Goal: Transaction & Acquisition: Purchase product/service

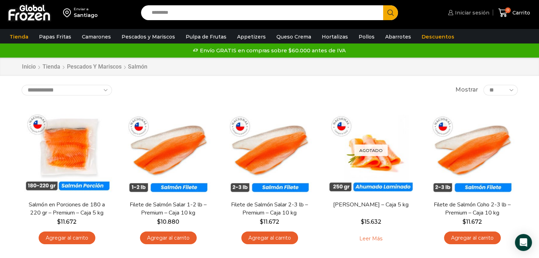
click at [474, 16] on span "Iniciar sesión" at bounding box center [471, 12] width 36 height 7
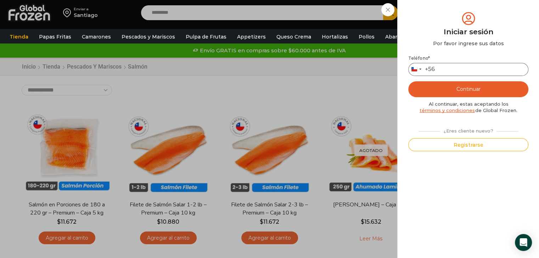
click at [457, 68] on input "Teléfono *" at bounding box center [468, 69] width 120 height 13
type input "*********"
click at [468, 90] on button "Continuar" at bounding box center [468, 89] width 120 height 16
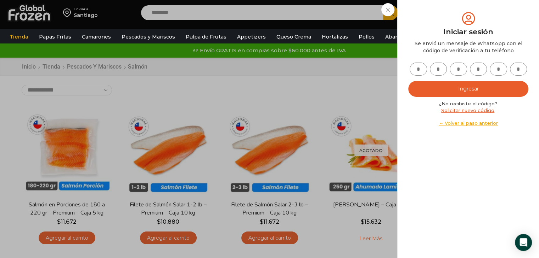
click at [422, 73] on input "text" at bounding box center [417, 69] width 17 height 13
type input "*"
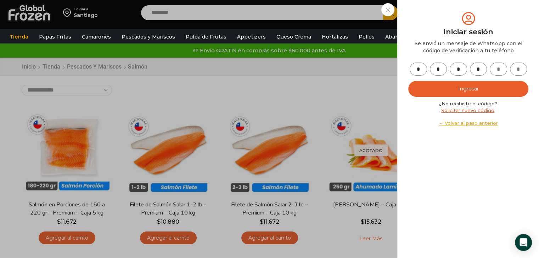
type input "*"
click at [447, 86] on button "Ingresar" at bounding box center [468, 89] width 120 height 16
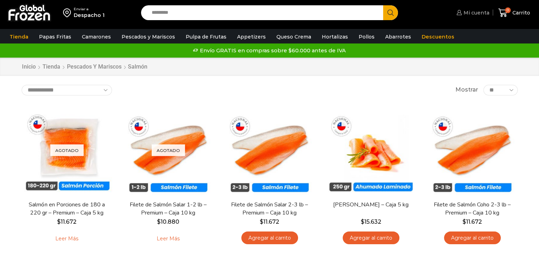
click at [475, 12] on span "Mi cuenta" at bounding box center [475, 12] width 28 height 7
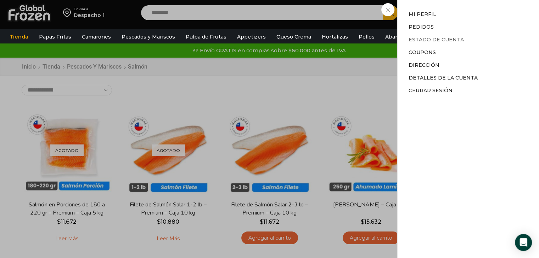
click at [454, 38] on link "Estado de Cuenta" at bounding box center [435, 39] width 55 height 6
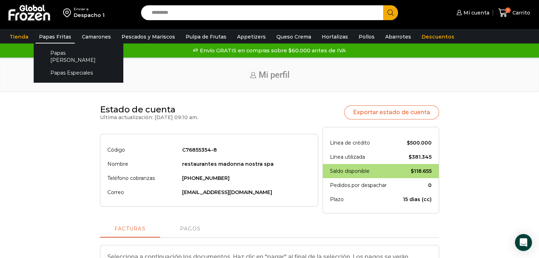
click at [67, 39] on link "Papas Fritas" at bounding box center [54, 36] width 39 height 13
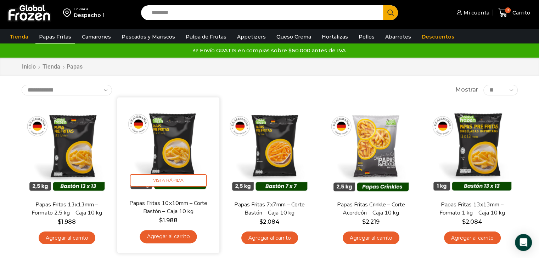
click at [166, 236] on link "Agregar al carrito" at bounding box center [167, 236] width 57 height 13
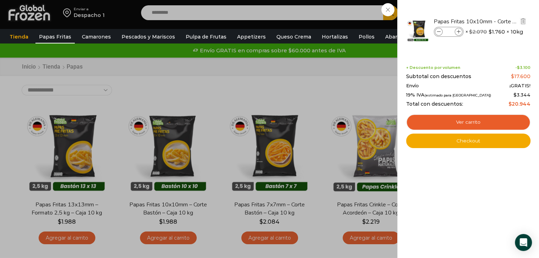
click at [458, 33] on icon at bounding box center [458, 32] width 4 height 4
type input "*"
click at [458, 33] on icon at bounding box center [458, 32] width 4 height 4
type input "*"
click at [458, 33] on icon at bounding box center [458, 32] width 4 height 4
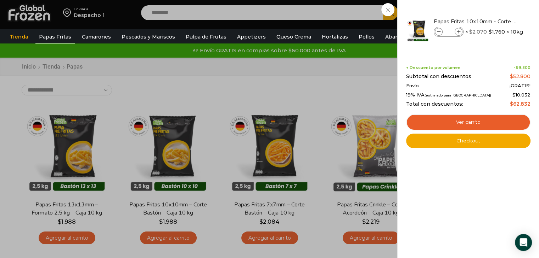
type input "*"
click at [458, 33] on icon at bounding box center [458, 32] width 4 height 4
type input "*"
click at [458, 33] on icon at bounding box center [458, 32] width 4 height 4
type input "*"
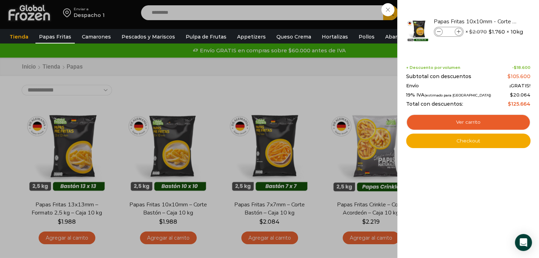
click at [458, 33] on icon at bounding box center [458, 32] width 4 height 4
type input "*"
click at [458, 33] on icon at bounding box center [458, 32] width 4 height 4
type input "*"
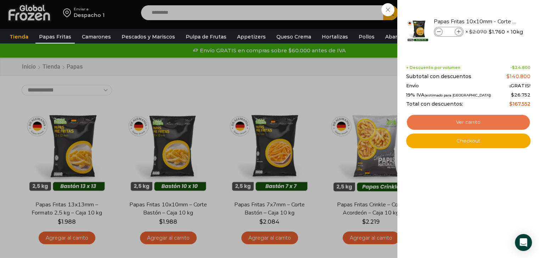
click at [470, 124] on link "Ver carrito" at bounding box center [468, 122] width 124 height 16
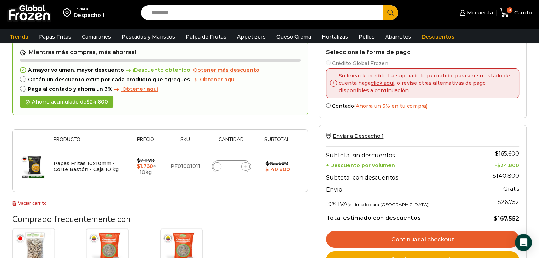
scroll to position [35, 0]
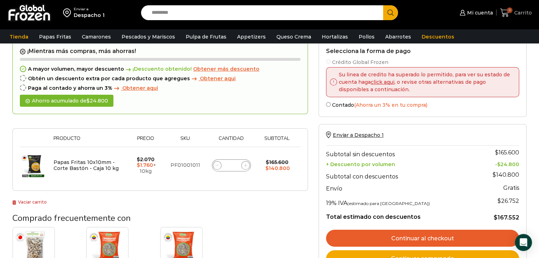
click at [504, 12] on icon at bounding box center [505, 13] width 10 height 10
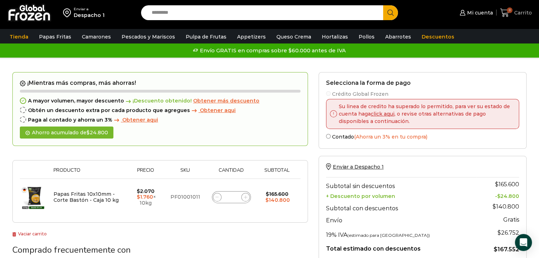
click at [512, 13] on span "8" at bounding box center [506, 13] width 12 height 10
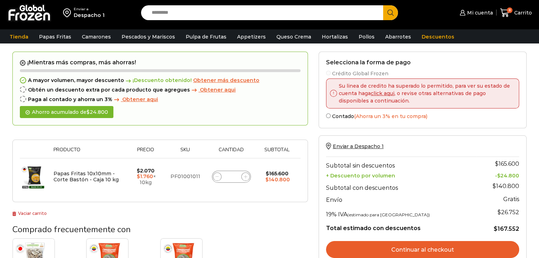
scroll to position [35, 0]
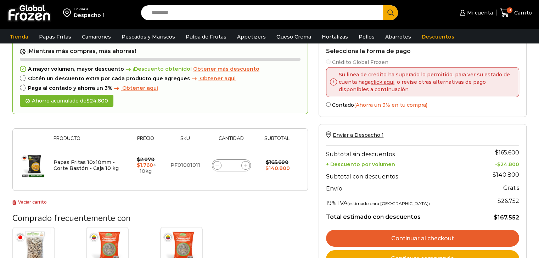
click at [220, 167] on span at bounding box center [217, 165] width 8 height 8
type input "*"
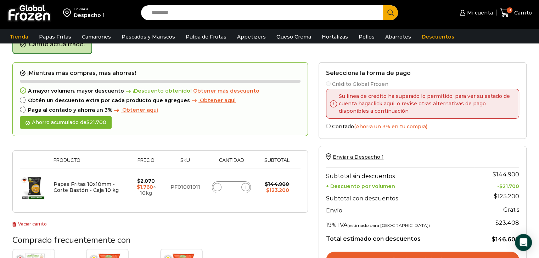
scroll to position [75, 0]
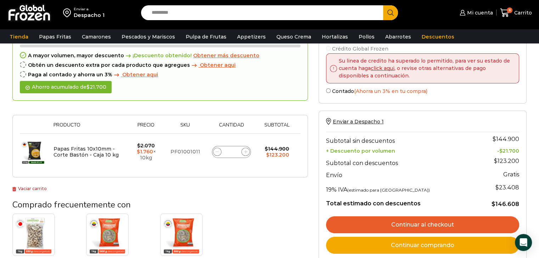
click at [217, 152] on icon at bounding box center [216, 151] width 3 height 3
type input "*"
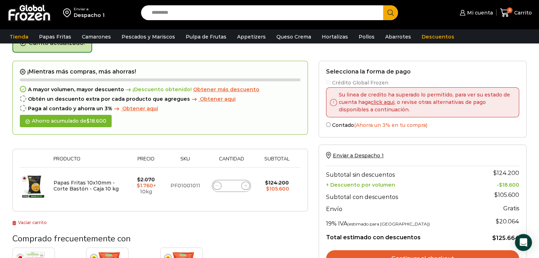
scroll to position [40, 0]
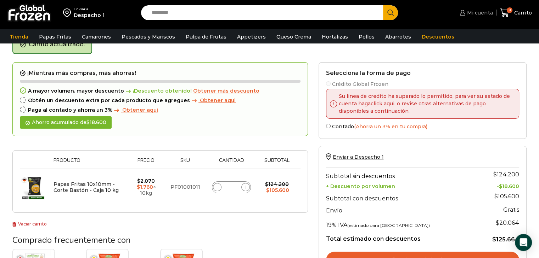
click at [476, 13] on span "Mi cuenta" at bounding box center [479, 12] width 28 height 7
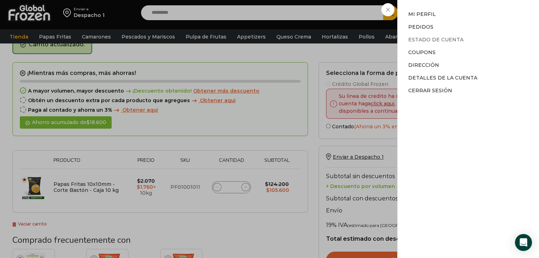
click at [451, 40] on link "Estado de Cuenta" at bounding box center [435, 39] width 55 height 6
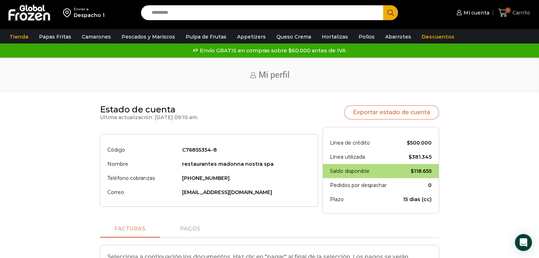
click at [508, 13] on span "6" at bounding box center [504, 13] width 12 height 10
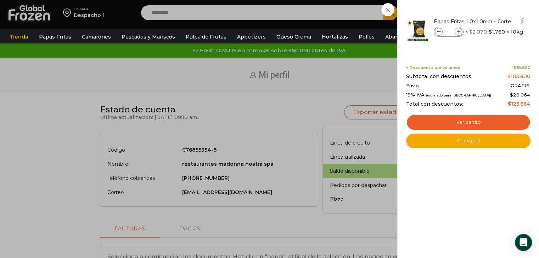
click at [438, 33] on icon at bounding box center [439, 32] width 4 height 4
type input "*"
